Goal: Information Seeking & Learning: Learn about a topic

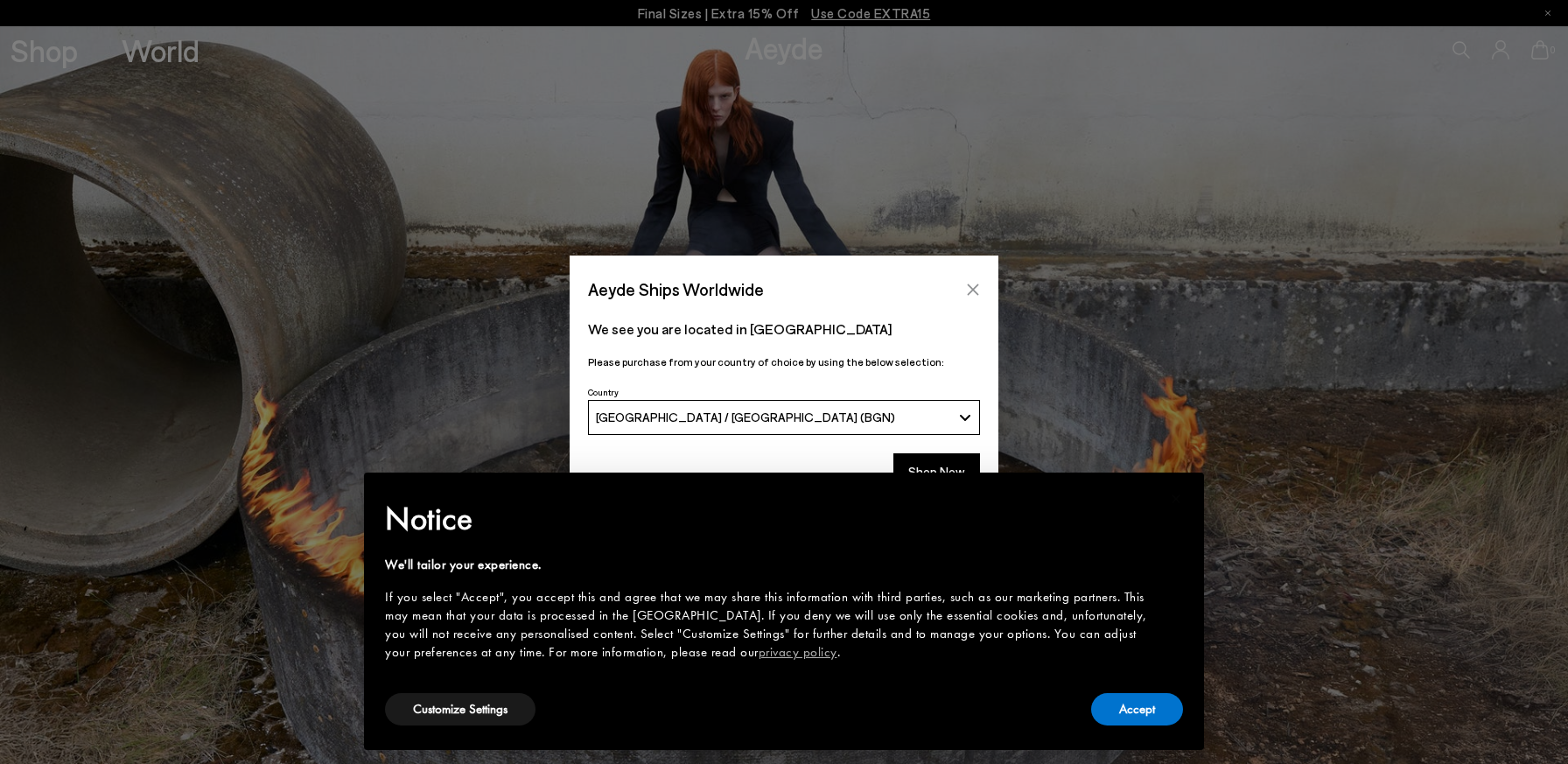
click at [972, 286] on icon "Close" at bounding box center [972, 289] width 14 height 14
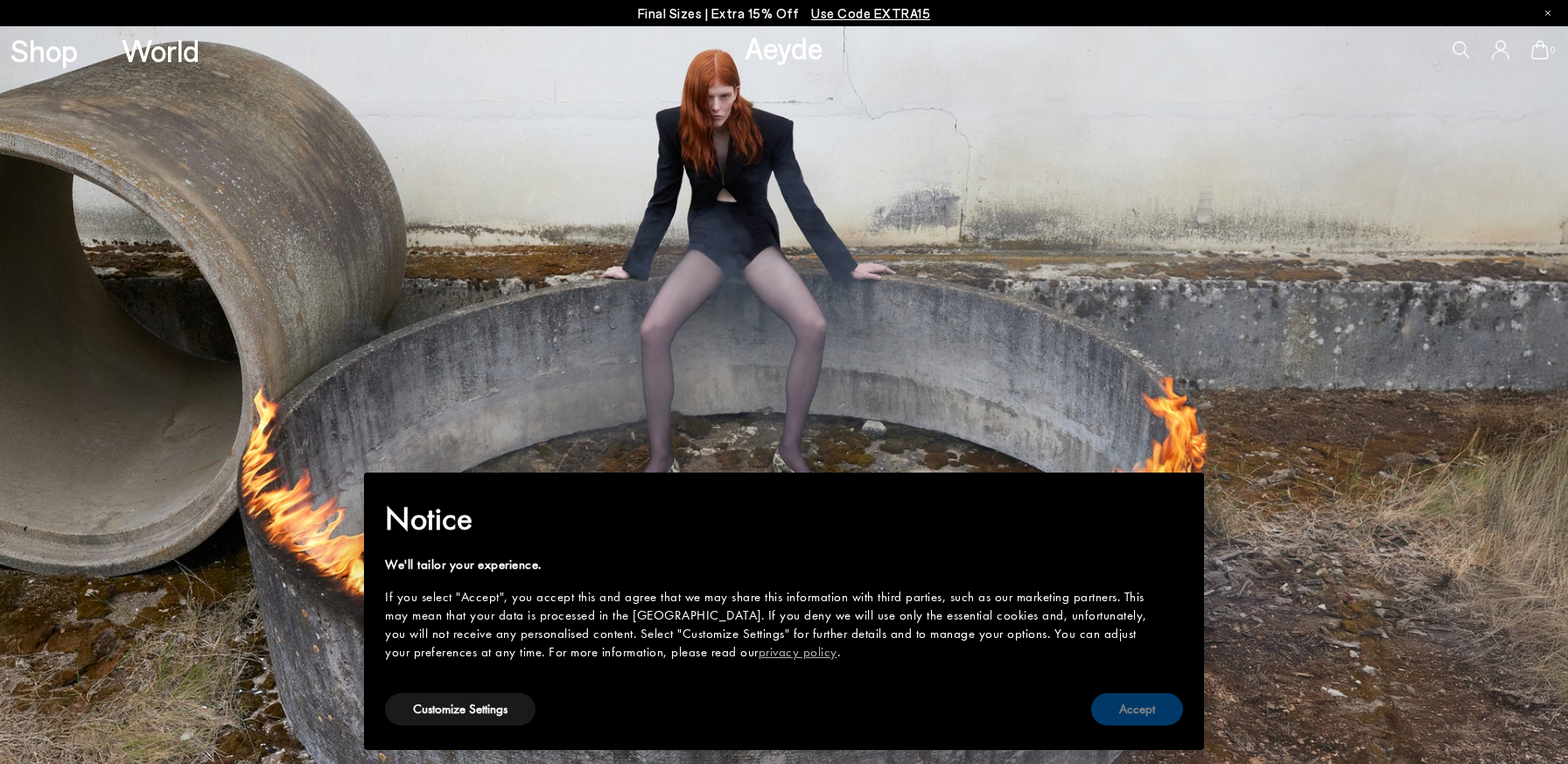
click at [1116, 703] on button "Accept" at bounding box center [1136, 709] width 91 height 32
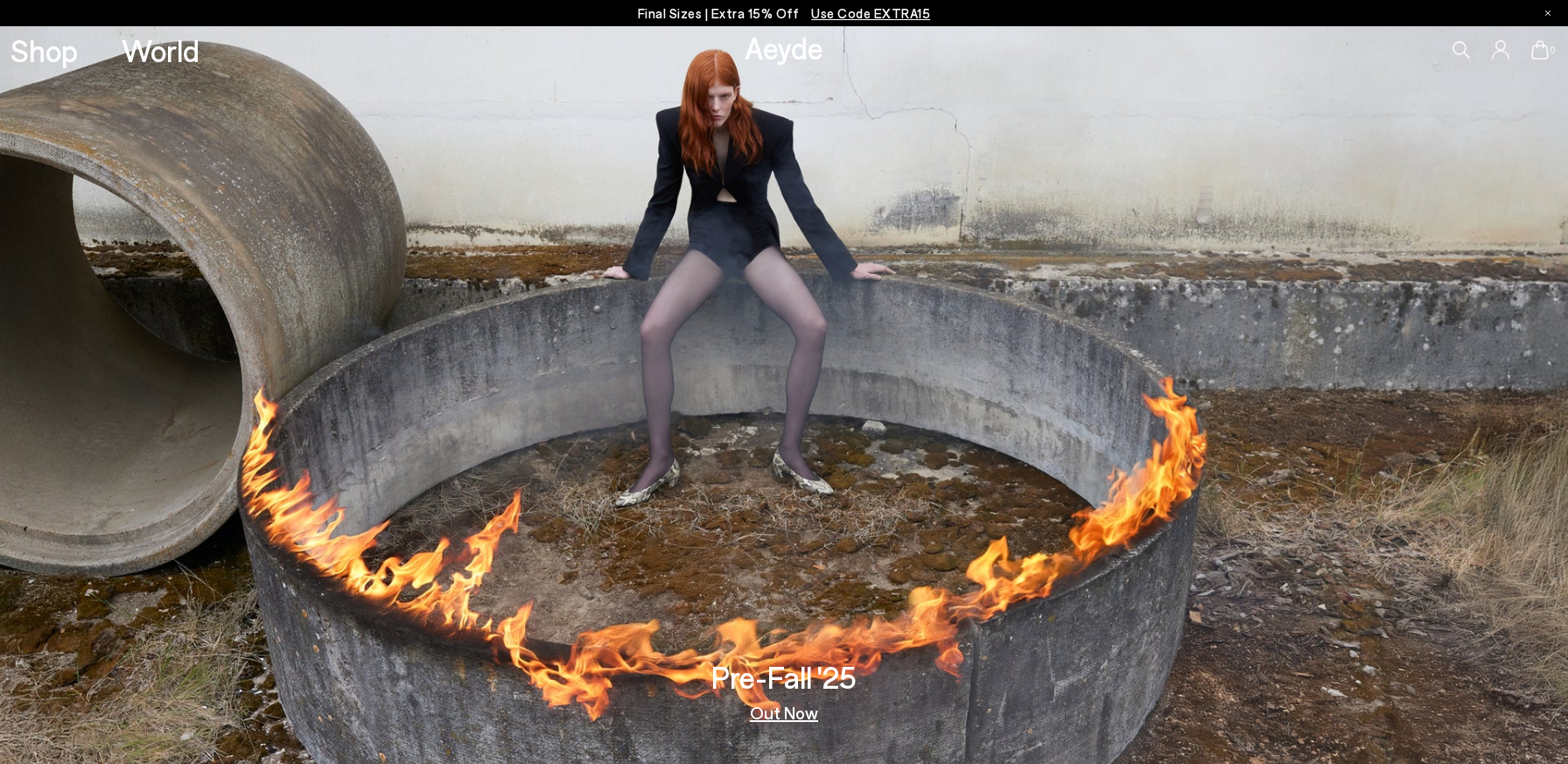
click at [782, 715] on link "Out Now" at bounding box center [784, 712] width 68 height 18
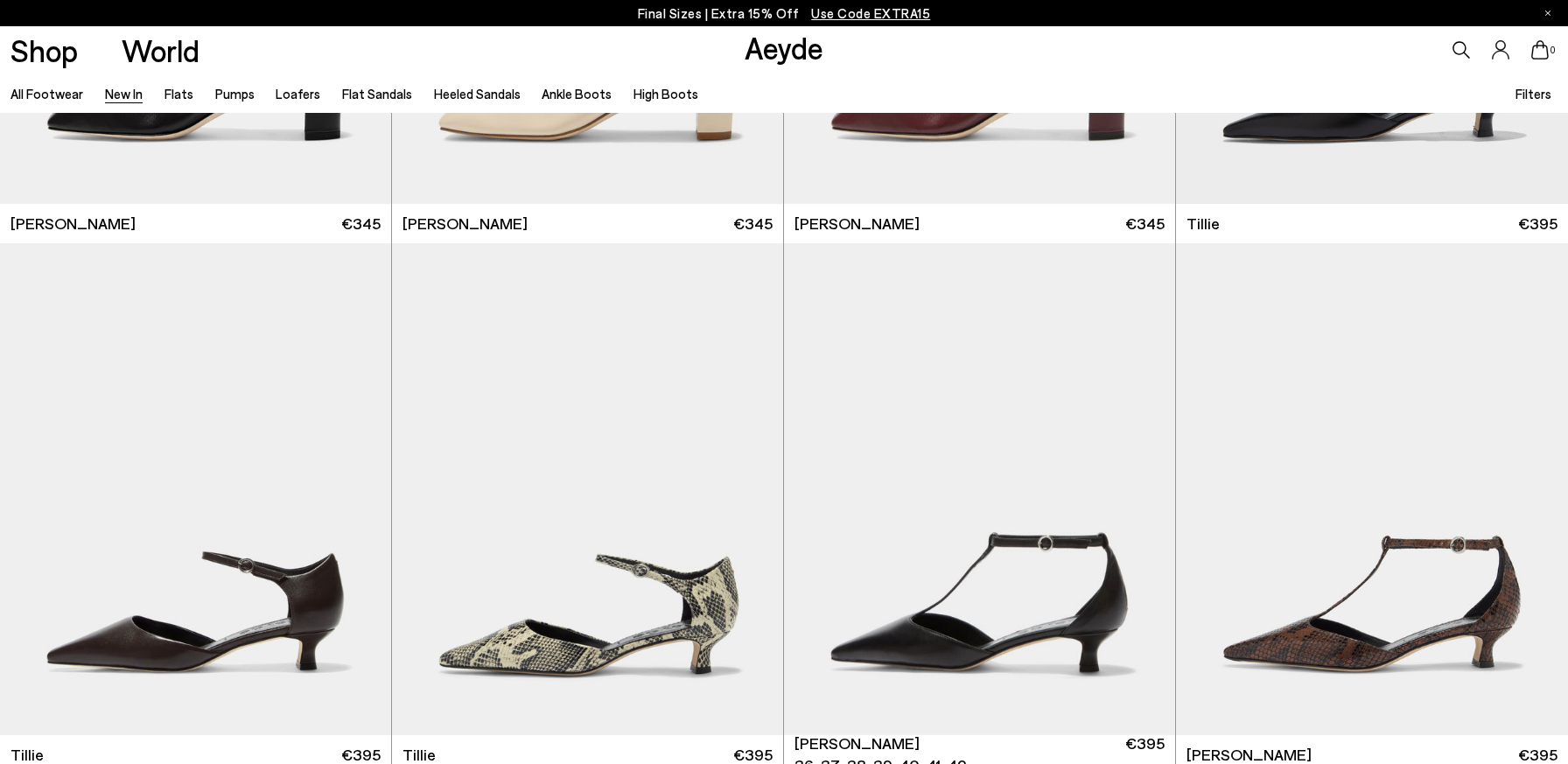
scroll to position [4309, 0]
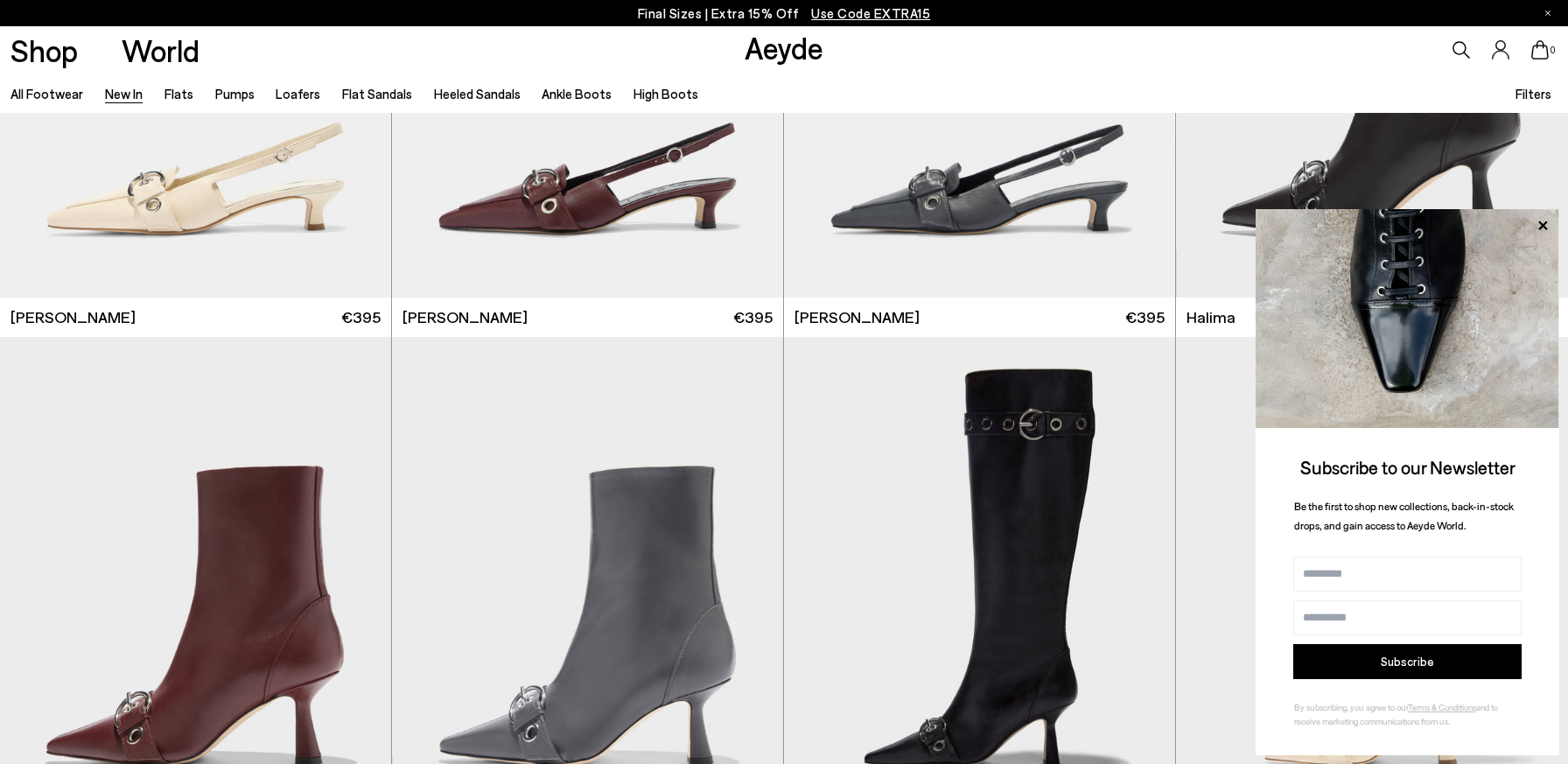
scroll to position [6931, 0]
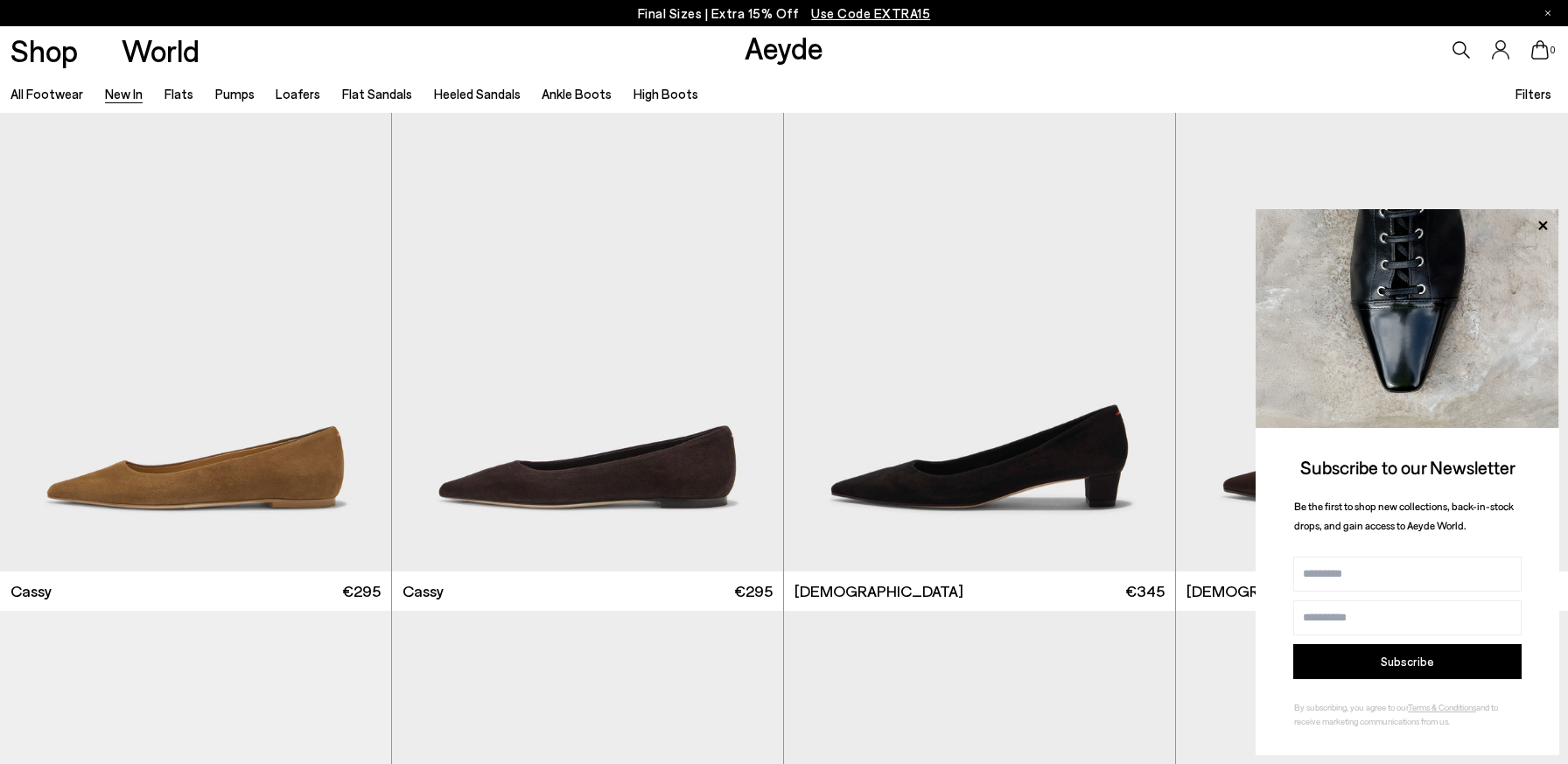
scroll to position [8529, 0]
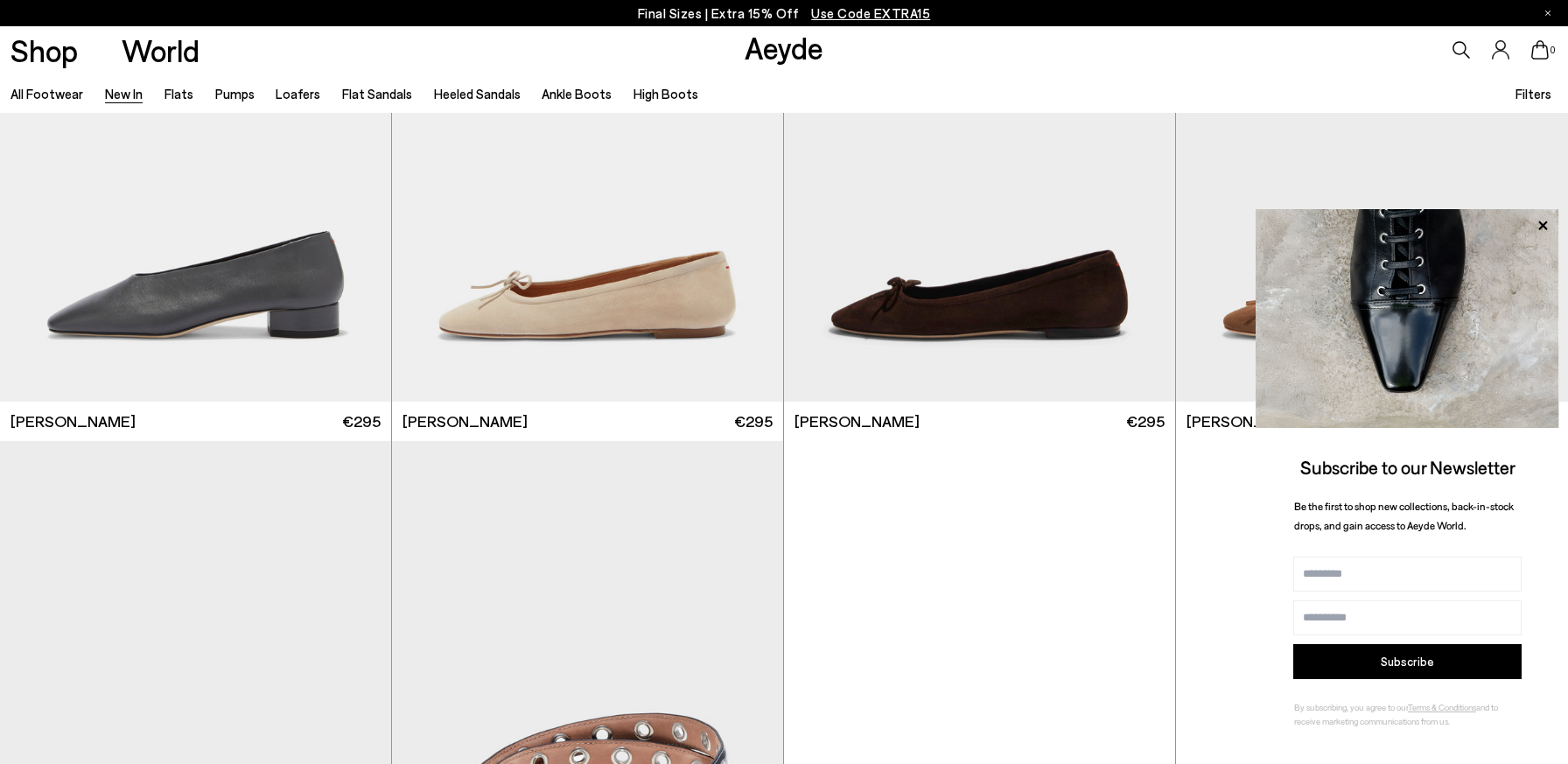
scroll to position [12578, 0]
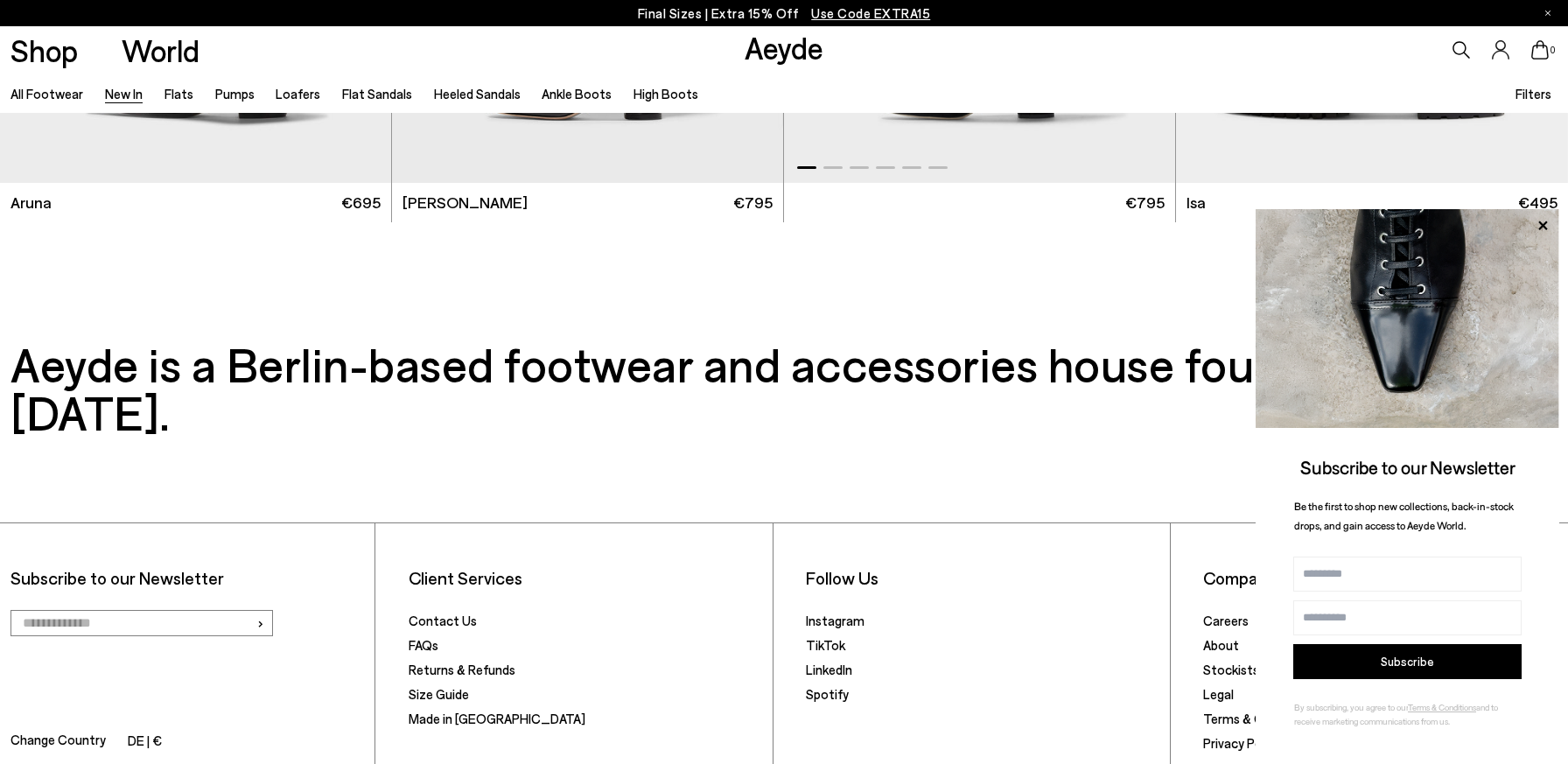
scroll to position [18042, 0]
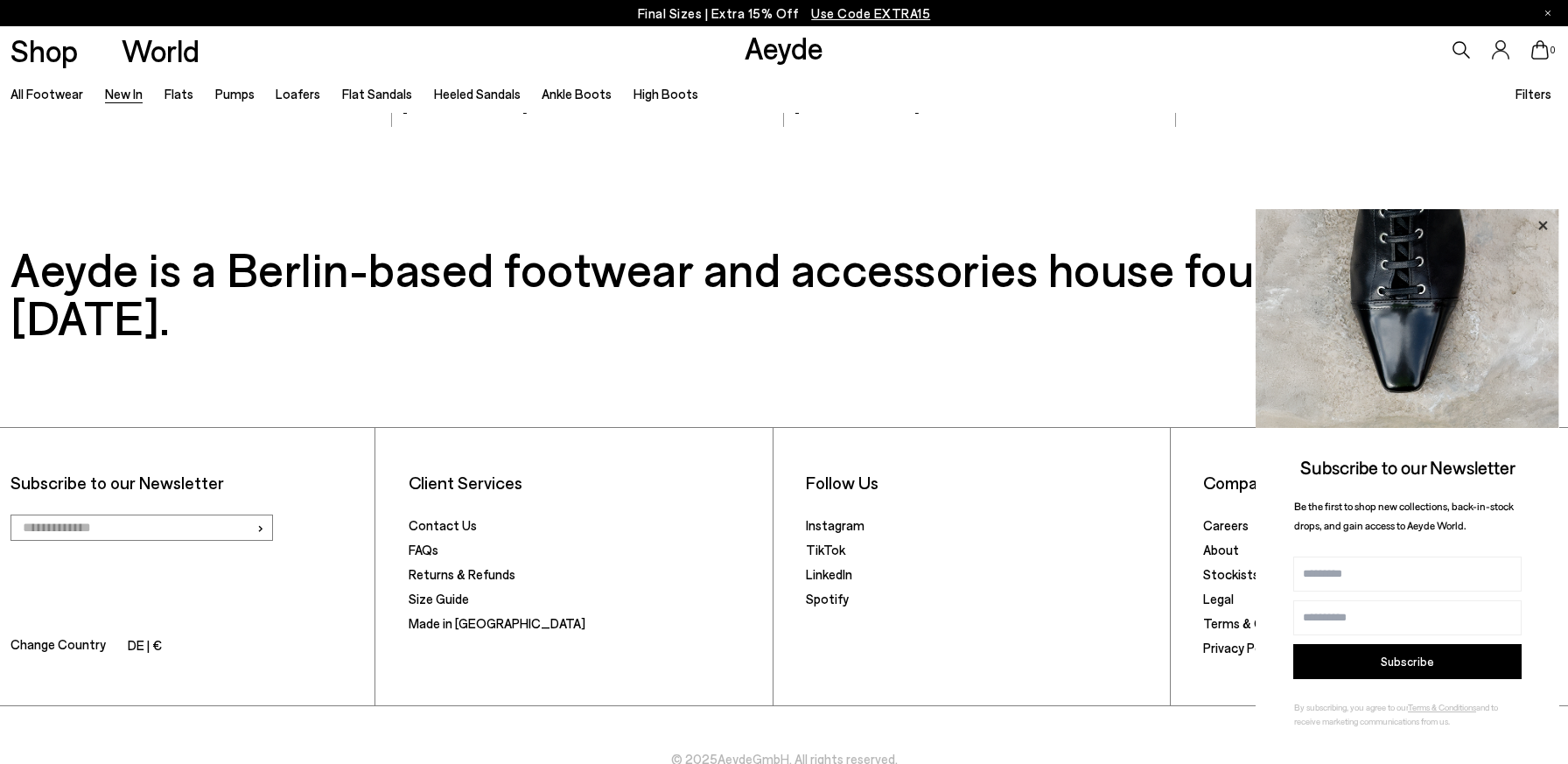
click at [1545, 225] on icon at bounding box center [1542, 225] width 23 height 23
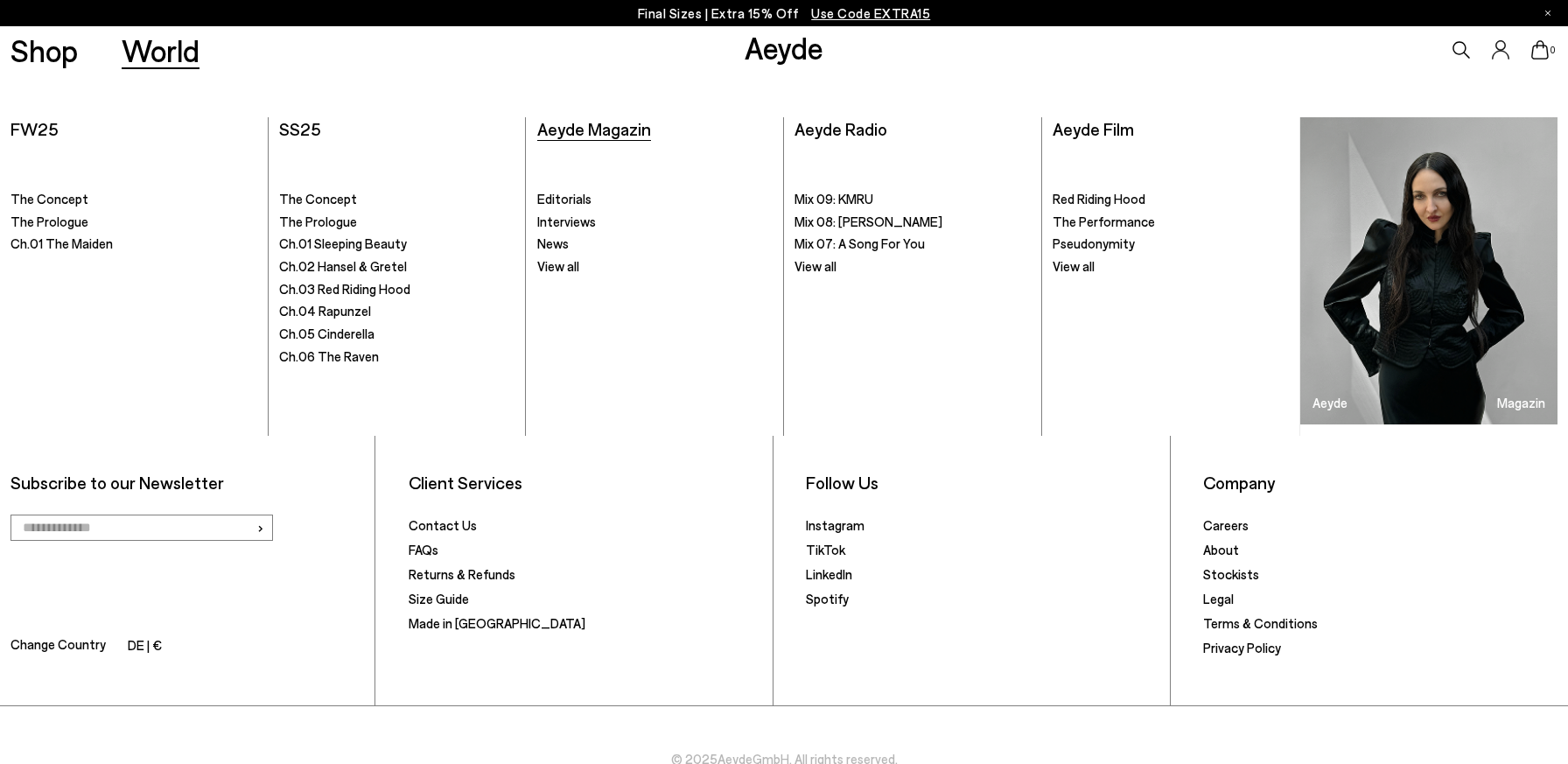
click at [646, 133] on span "Aeyde Magazin" at bounding box center [594, 128] width 114 height 21
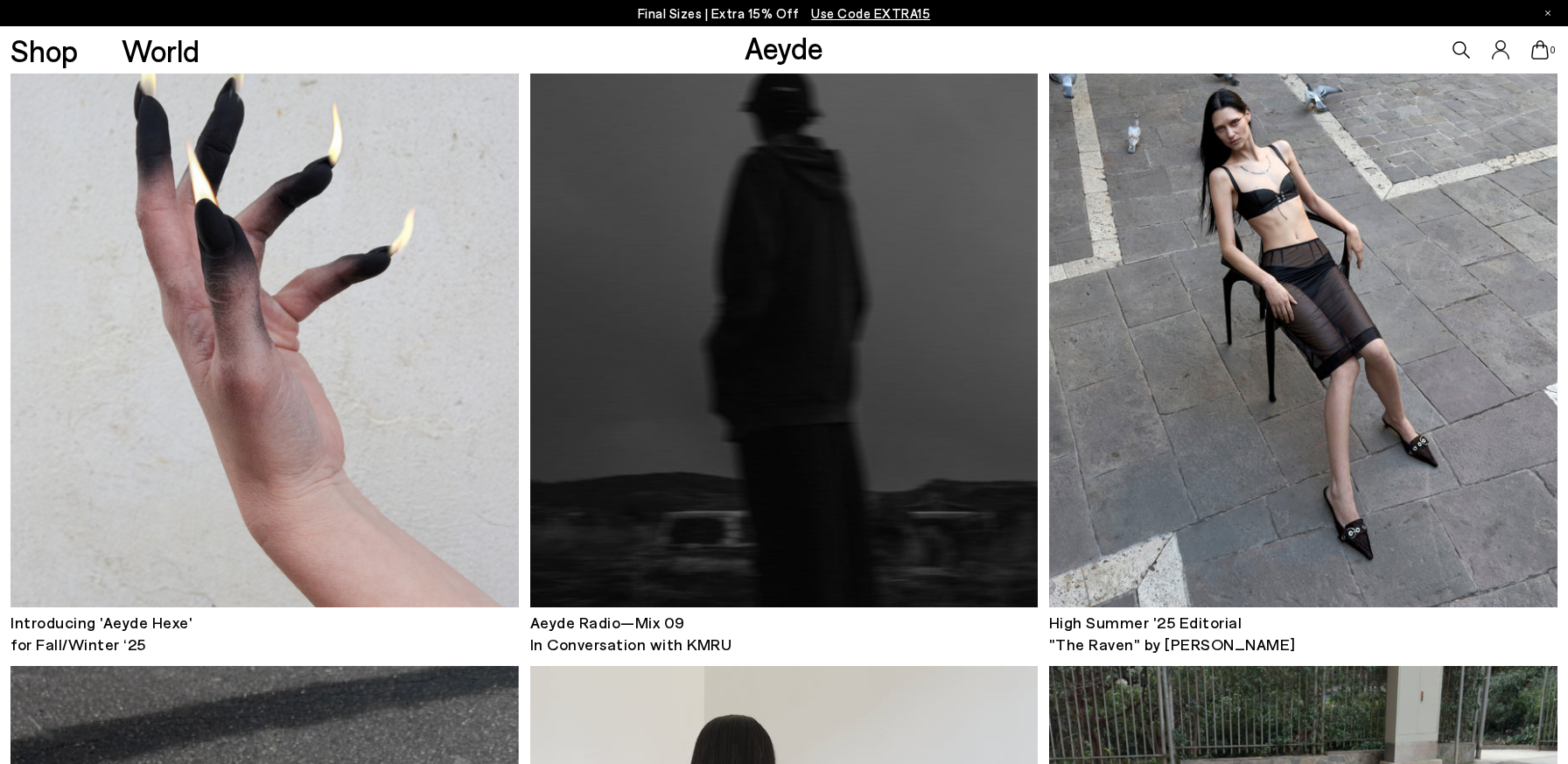
scroll to position [1031, 0]
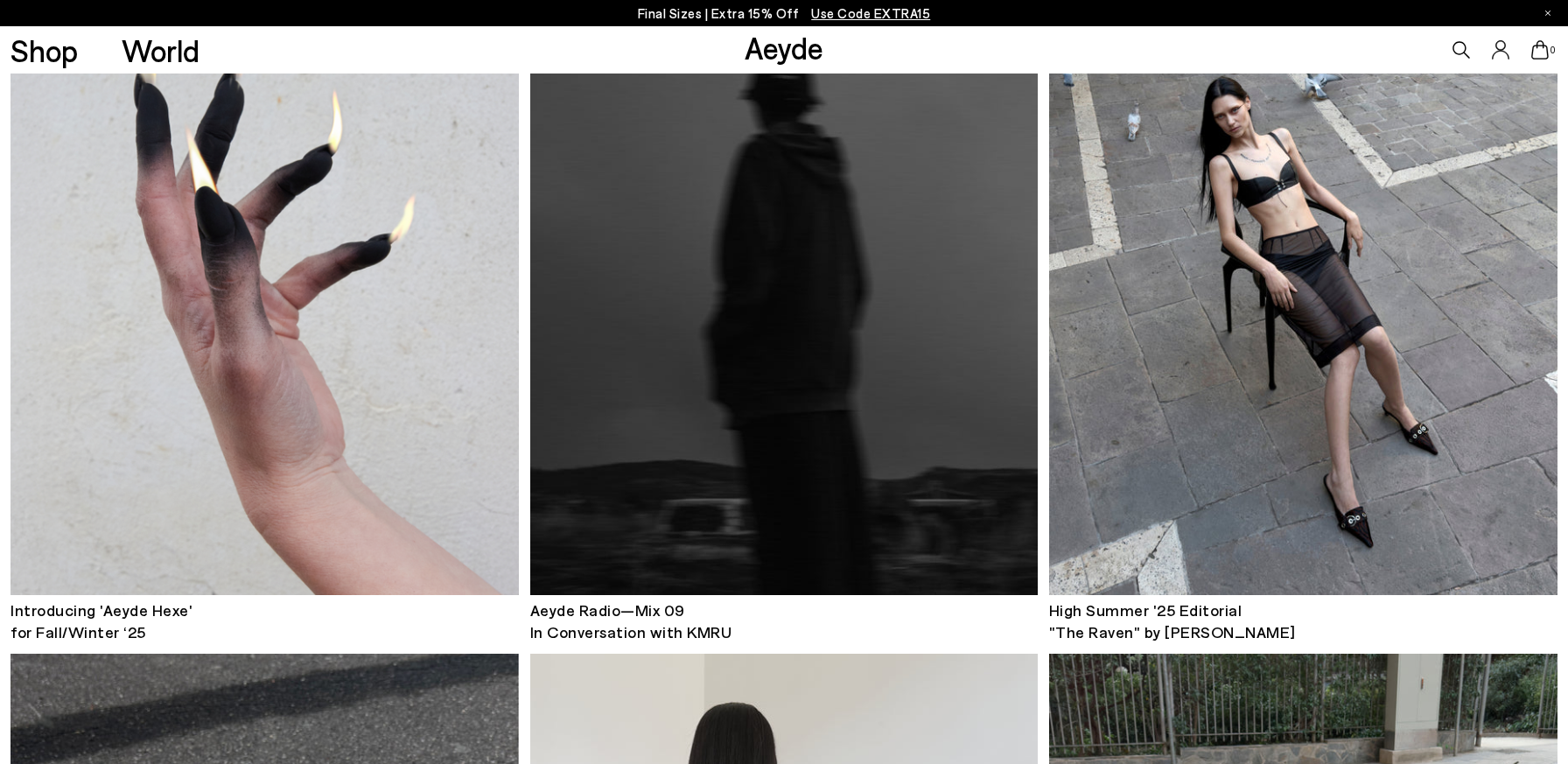
click at [429, 495] on img at bounding box center [264, 254] width 508 height 680
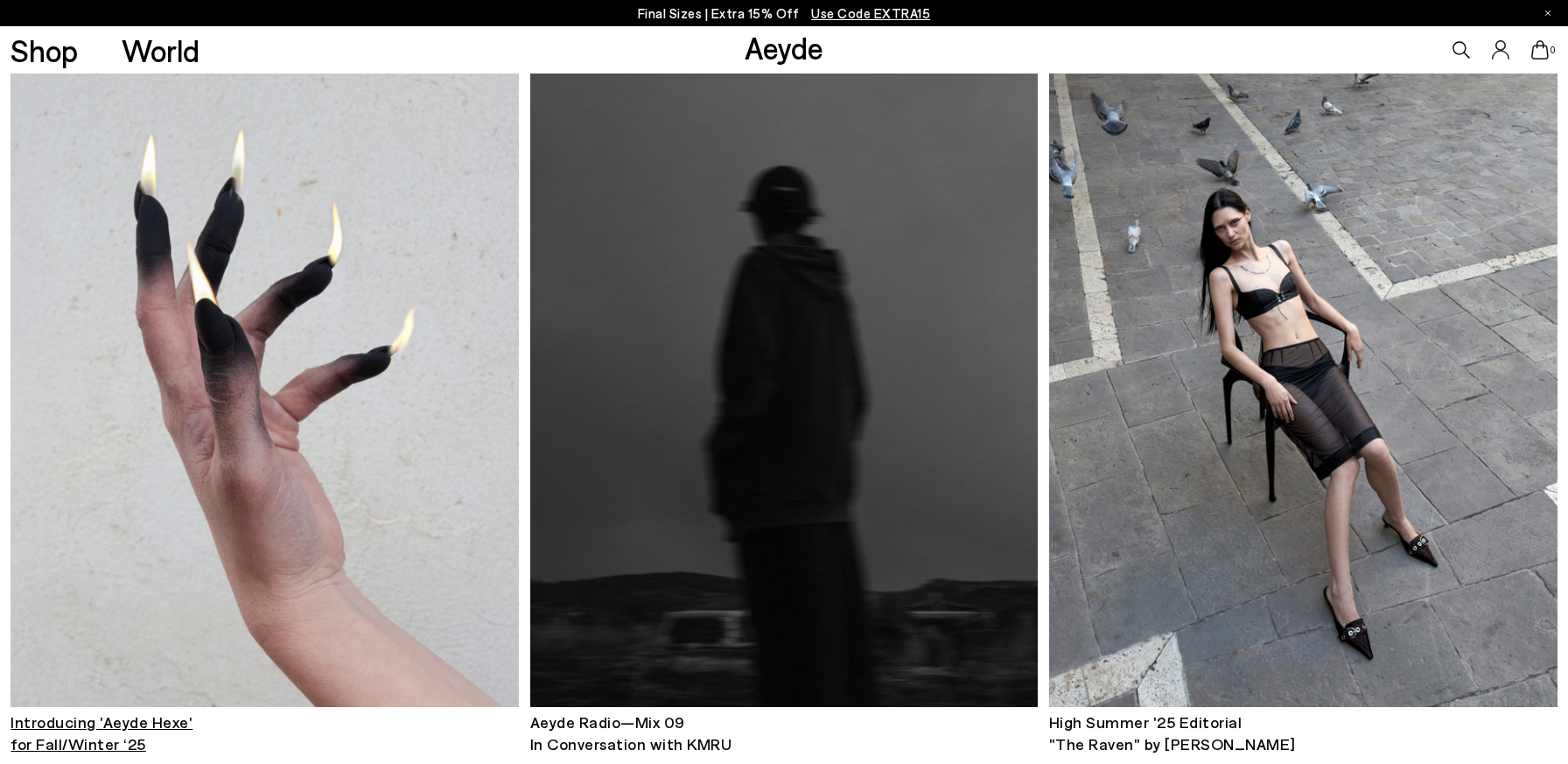
scroll to position [817, 0]
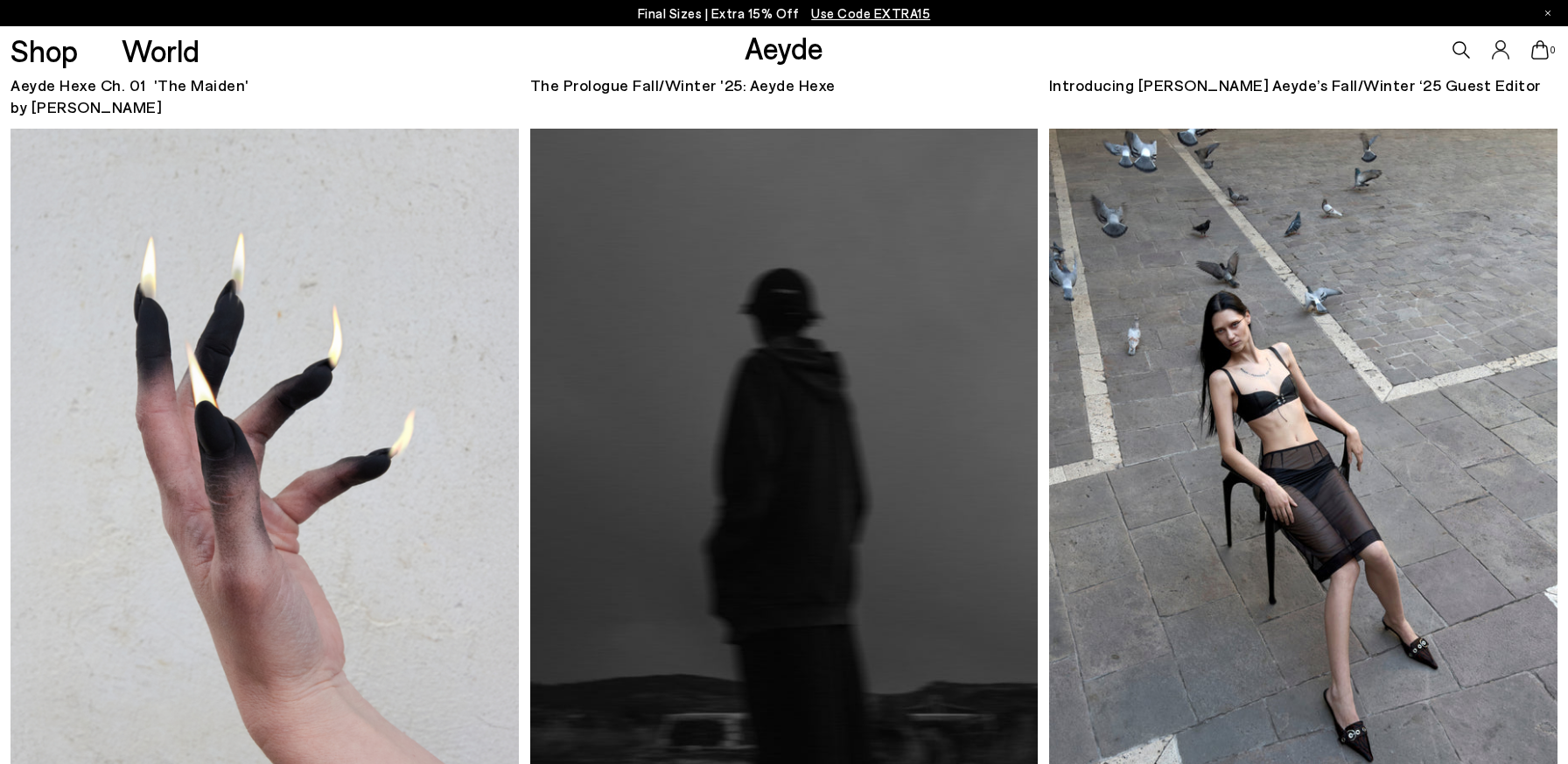
click at [160, 392] on img at bounding box center [264, 468] width 508 height 680
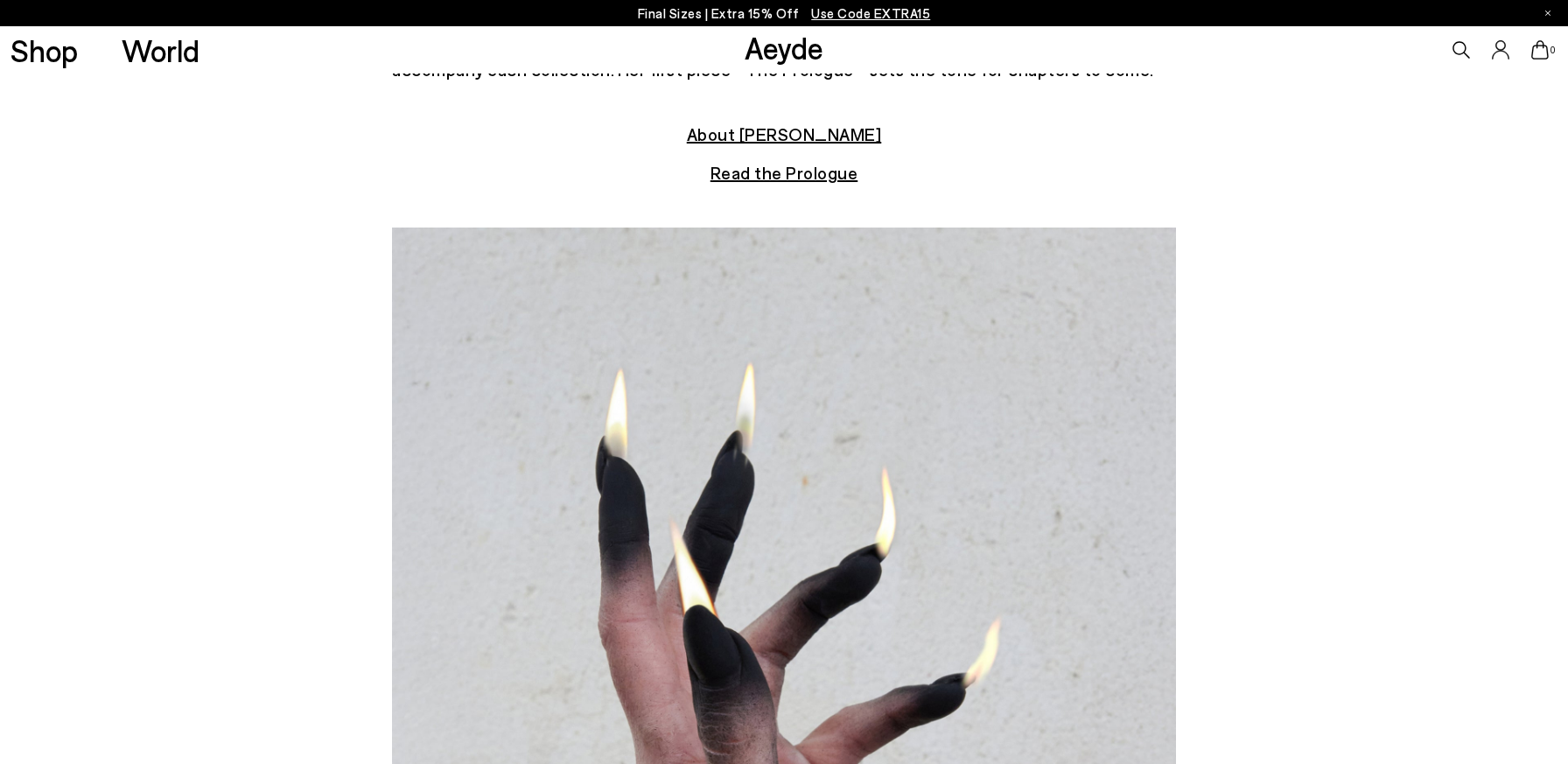
scroll to position [589, 0]
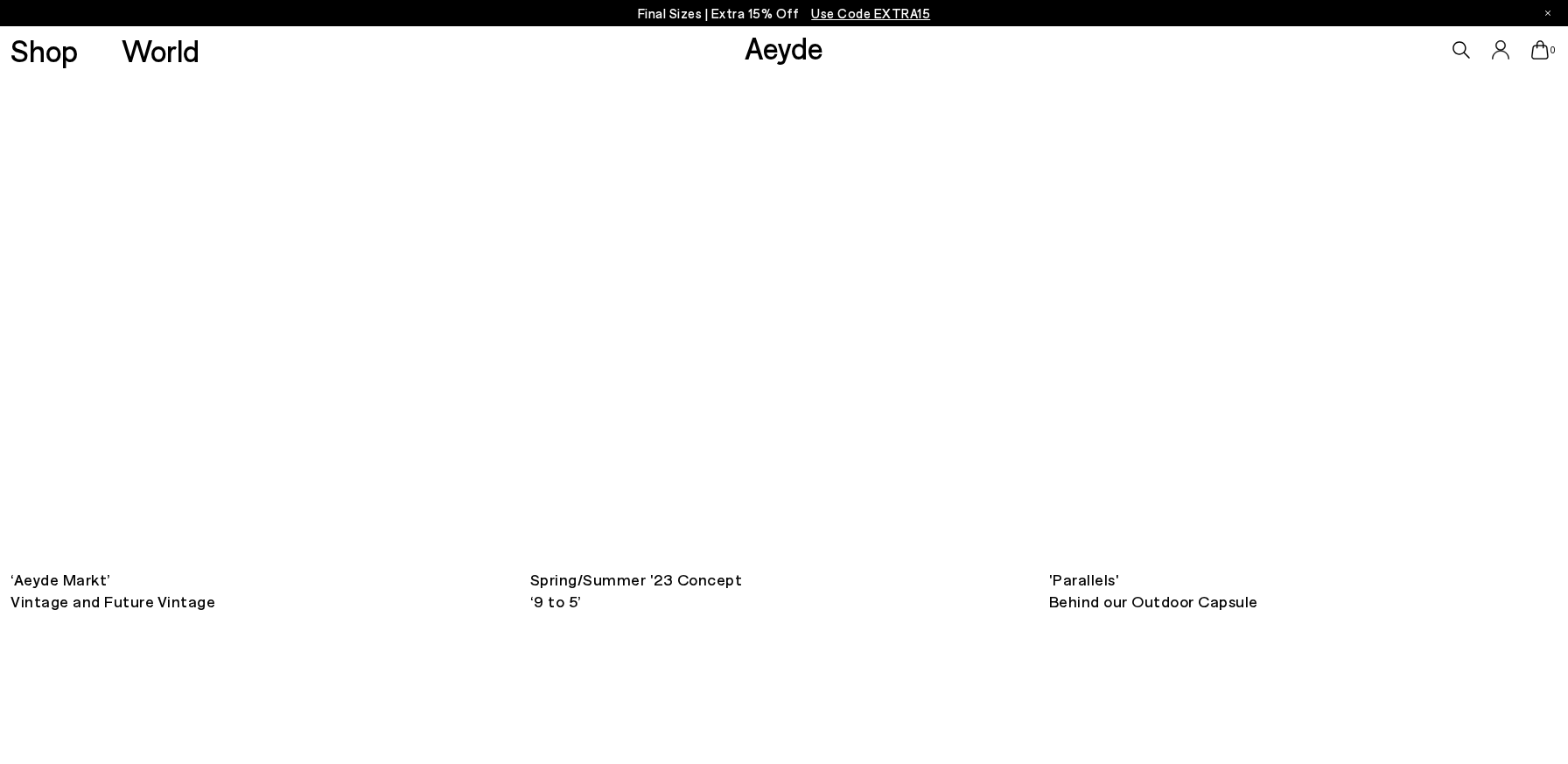
scroll to position [8558, 0]
